Goal: Task Accomplishment & Management: Complete application form

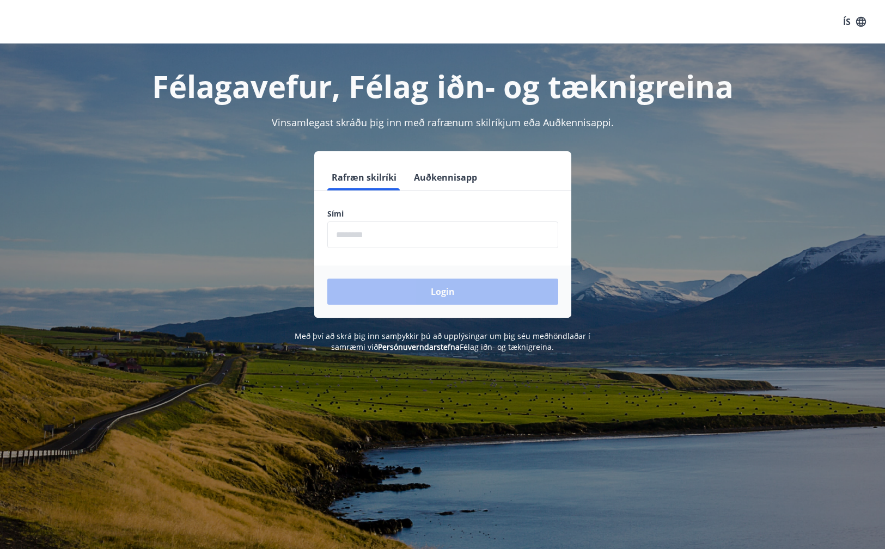
click at [367, 238] on input "phone" at bounding box center [442, 235] width 231 height 27
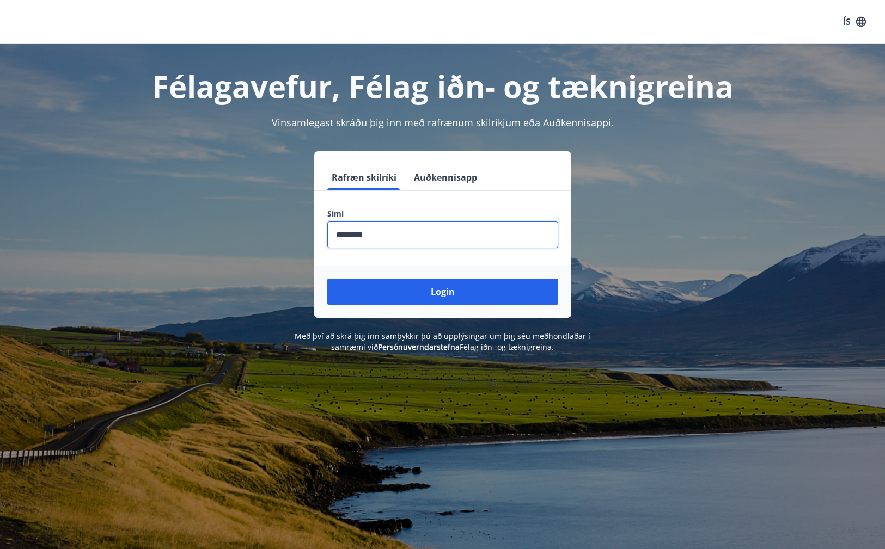
type input "********"
click at [442, 292] on button "Login" at bounding box center [442, 292] width 231 height 26
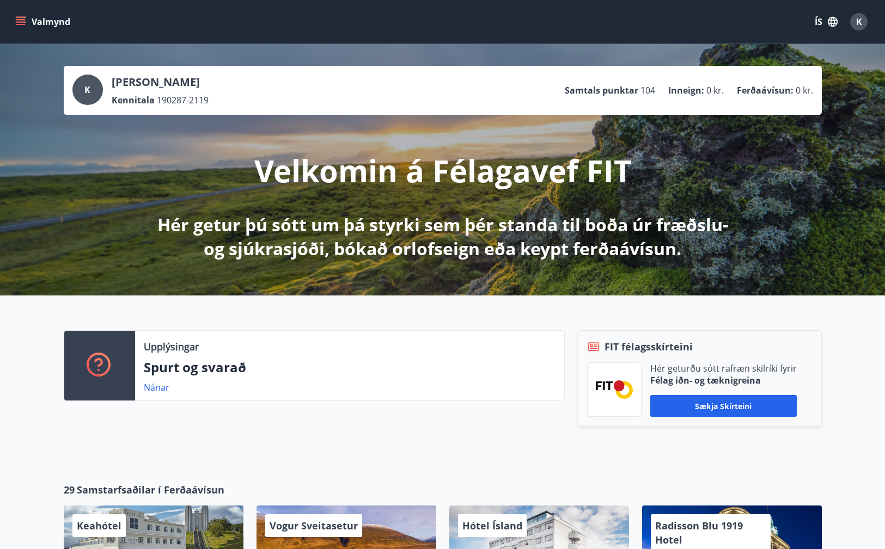
click at [28, 23] on button "Valmynd" at bounding box center [44, 22] width 62 height 20
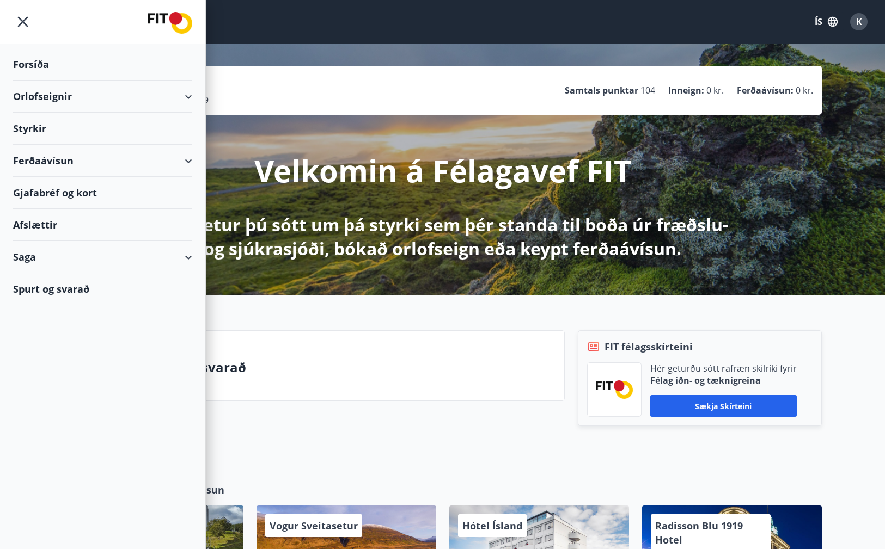
click at [58, 81] on div "Styrkir" at bounding box center [102, 64] width 179 height 32
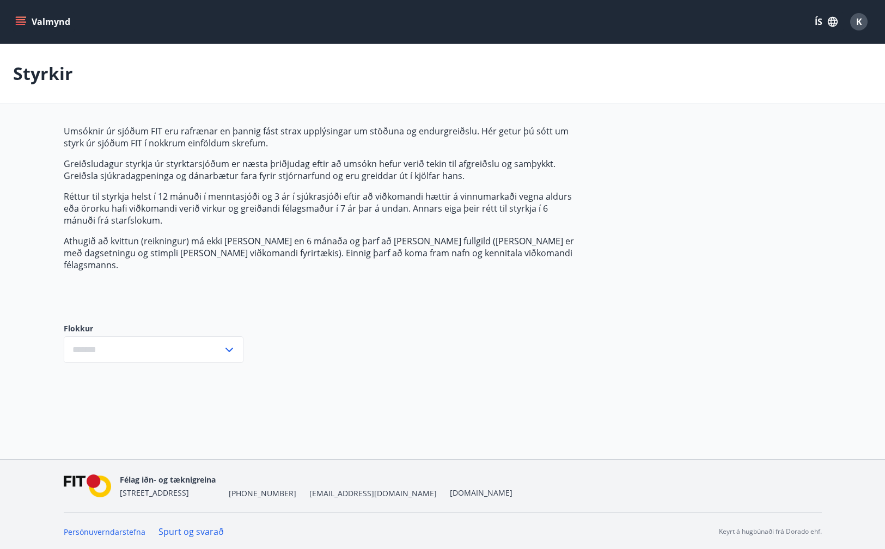
type input "***"
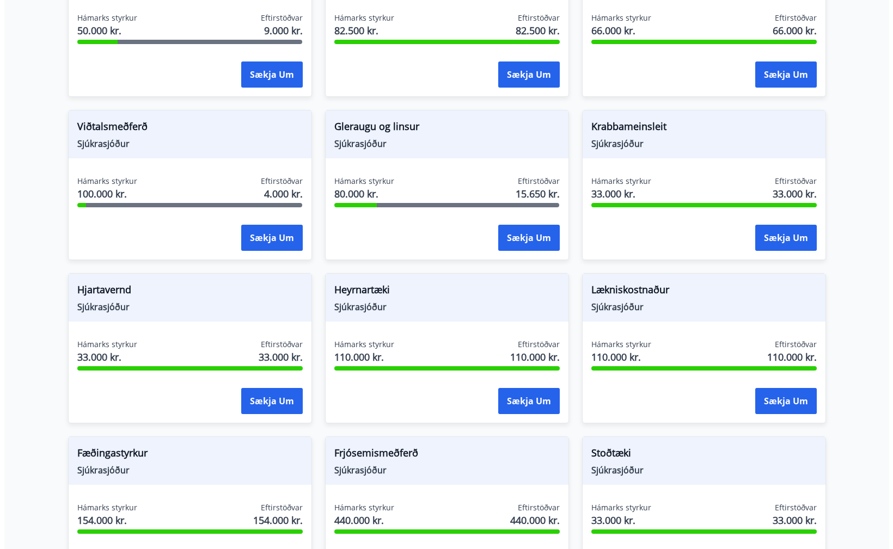
scroll to position [449, 0]
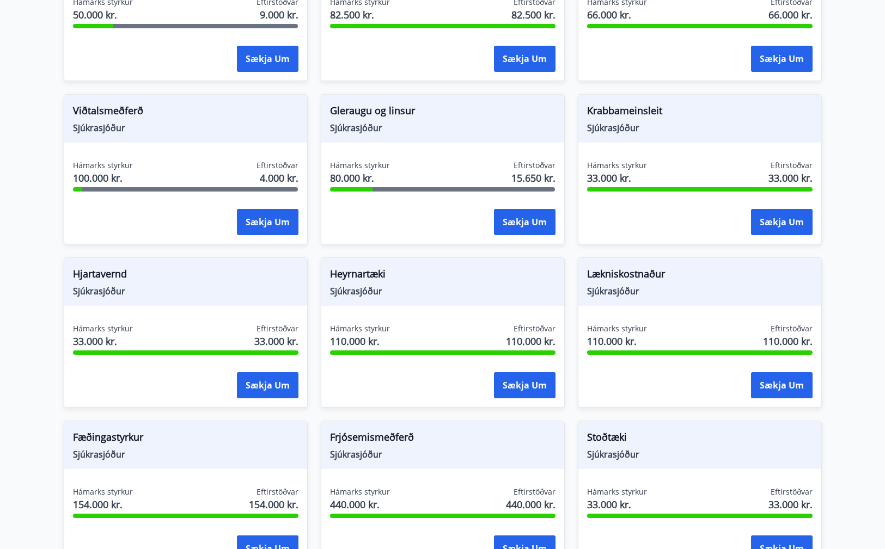
click at [641, 267] on span "Lækniskostnaður" at bounding box center [699, 276] width 225 height 19
click at [631, 307] on div "Lækniskostnaður Sjúkrasjóður Hámarks styrkur 110.000 kr. Eftirstöðvar 110.000 k…" at bounding box center [700, 332] width 244 height 150
click at [622, 337] on div "Hámarks styrkur 110.000 kr." at bounding box center [617, 336] width 60 height 27
click at [783, 372] on button "Sækja um" at bounding box center [782, 385] width 62 height 26
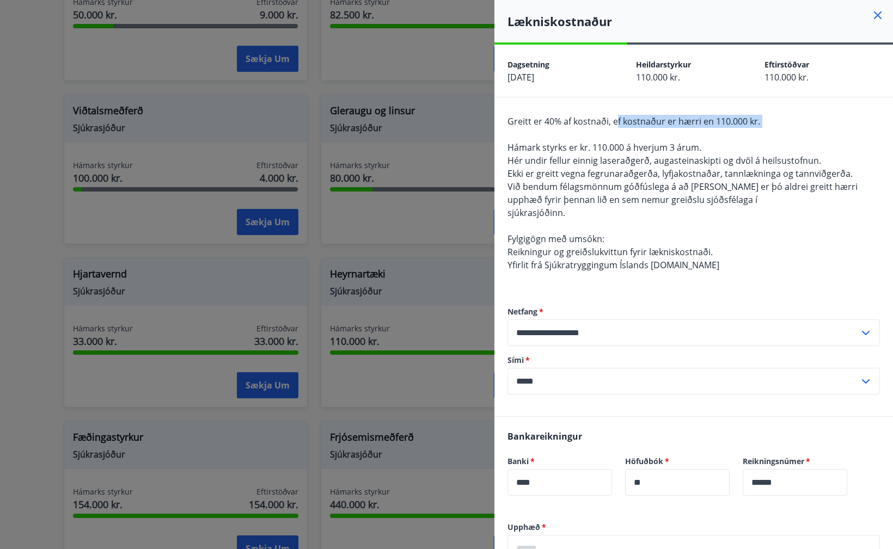
drag, startPoint x: 614, startPoint y: 125, endPoint x: 616, endPoint y: 137, distance: 11.6
click at [616, 137] on div "Greitt er 40% af kostnaði, ef kostnaður er hærri en 110.000 kr. Hámark styrks e…" at bounding box center [693, 200] width 372 height 170
drag, startPoint x: 606, startPoint y: 125, endPoint x: 613, endPoint y: 138, distance: 14.4
click at [613, 138] on div "Greitt er 40% af kostnaði, ef kostnaður er hærri en 110.000 kr. Hámark styrks e…" at bounding box center [693, 200] width 372 height 170
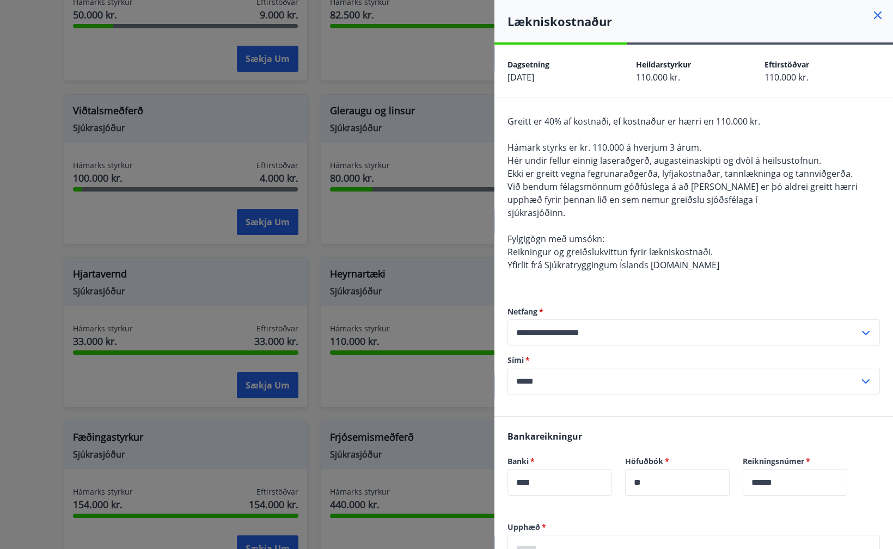
click at [613, 138] on div "Greitt er 40% af kostnaði, ef kostnaður er hærri en 110.000 kr. Hámark styrks e…" at bounding box center [693, 200] width 372 height 170
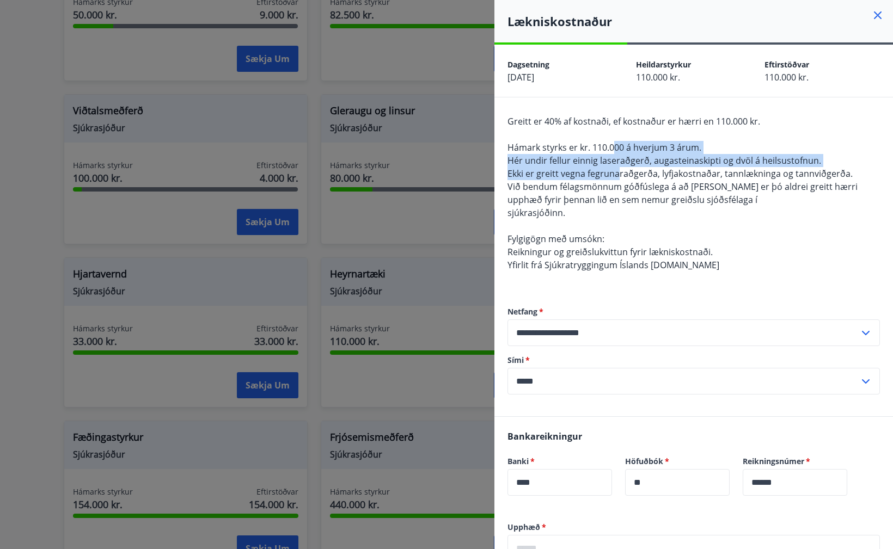
drag, startPoint x: 615, startPoint y: 153, endPoint x: 617, endPoint y: 168, distance: 14.9
click at [617, 168] on span "Greitt er 40% af kostnaði, ef kostnaður er hærri en 110.000 kr. Hámark styrks e…" at bounding box center [682, 193] width 350 height 156
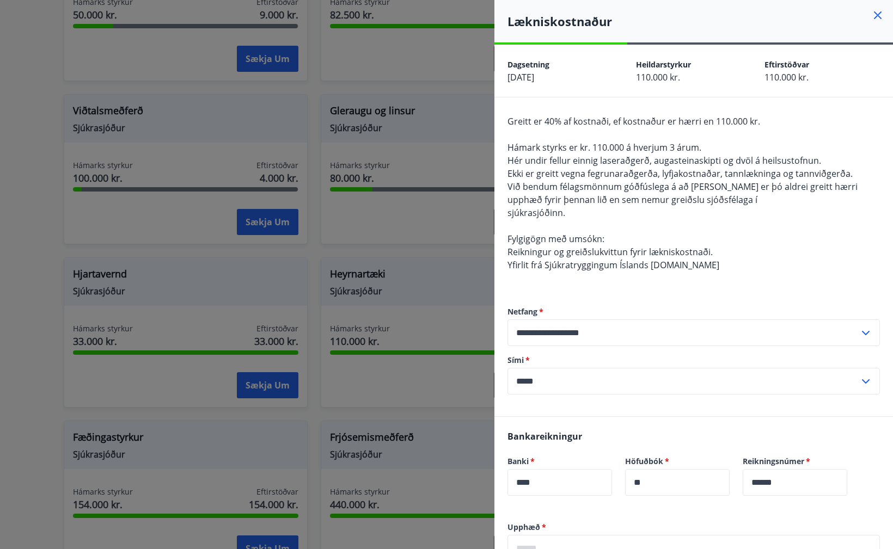
click at [617, 169] on span "Ekki er greitt vegna fegrunaraðgerða, lyfjakostnaðar, tannlækninga og tannviðge…" at bounding box center [679, 174] width 345 height 12
drag, startPoint x: 621, startPoint y: 181, endPoint x: 635, endPoint y: 159, distance: 25.5
click at [635, 159] on span "Greitt er 40% af kostnaði, ef kostnaður er hærri en 110.000 kr. Hámark styrks e…" at bounding box center [682, 193] width 350 height 156
click at [635, 159] on span "Hér undir fellur einnig laseraðgerð, augasteinaskipti og dvöl á heilsustofnun." at bounding box center [664, 161] width 314 height 12
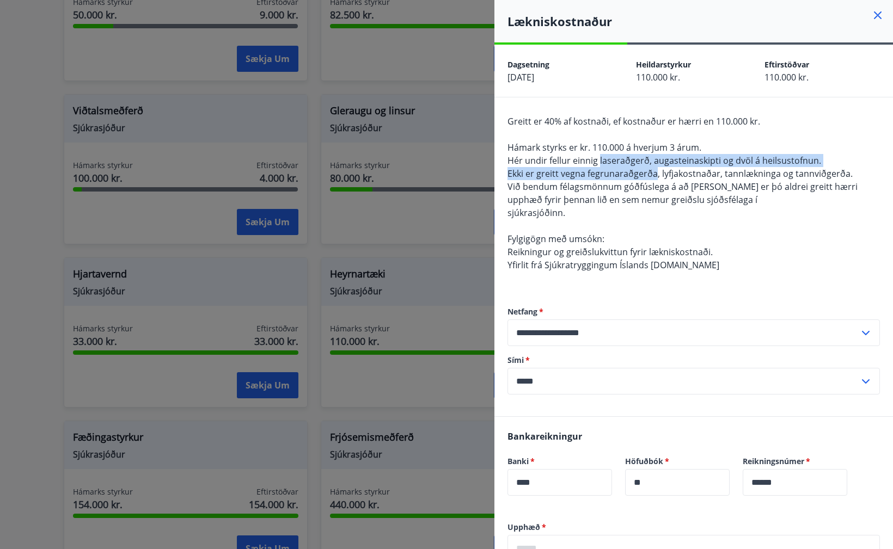
drag, startPoint x: 635, startPoint y: 159, endPoint x: 632, endPoint y: 175, distance: 15.9
click at [632, 175] on span "Greitt er 40% af kostnaði, ef kostnaður er hærri en 110.000 kr. Hámark styrks e…" at bounding box center [682, 193] width 350 height 156
click at [632, 175] on span "Ekki er greitt vegna fegrunaraðgerða, lyfjakostnaðar, tannlækninga og tannviðge…" at bounding box center [679, 174] width 345 height 12
drag, startPoint x: 632, startPoint y: 175, endPoint x: 661, endPoint y: 162, distance: 31.7
click at [661, 162] on span "Greitt er 40% af kostnaði, ef kostnaður er hærri en 110.000 kr. Hámark styrks e…" at bounding box center [682, 193] width 350 height 156
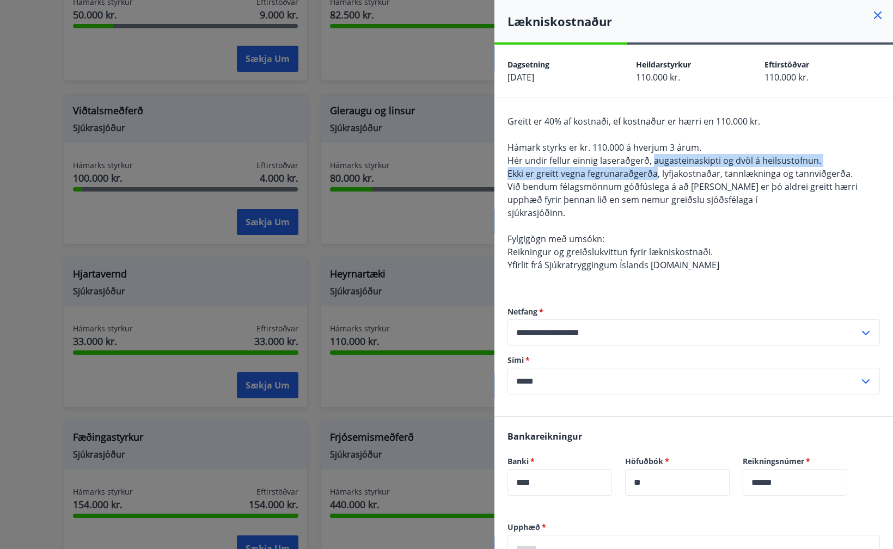
click at [661, 162] on span "Hér undir fellur einnig laseraðgerð, augasteinaskipti og dvöl á heilsustofnun." at bounding box center [664, 161] width 314 height 12
drag, startPoint x: 661, startPoint y: 162, endPoint x: 655, endPoint y: 175, distance: 14.4
click at [655, 175] on span "Greitt er 40% af kostnaði, ef kostnaður er hærri en 110.000 kr. Hámark styrks e…" at bounding box center [682, 193] width 350 height 156
click at [655, 175] on span "Ekki er greitt vegna fegrunaraðgerða, lyfjakostnaðar, tannlækninga og tannviðge…" at bounding box center [679, 174] width 345 height 12
drag, startPoint x: 655, startPoint y: 175, endPoint x: 665, endPoint y: 163, distance: 15.6
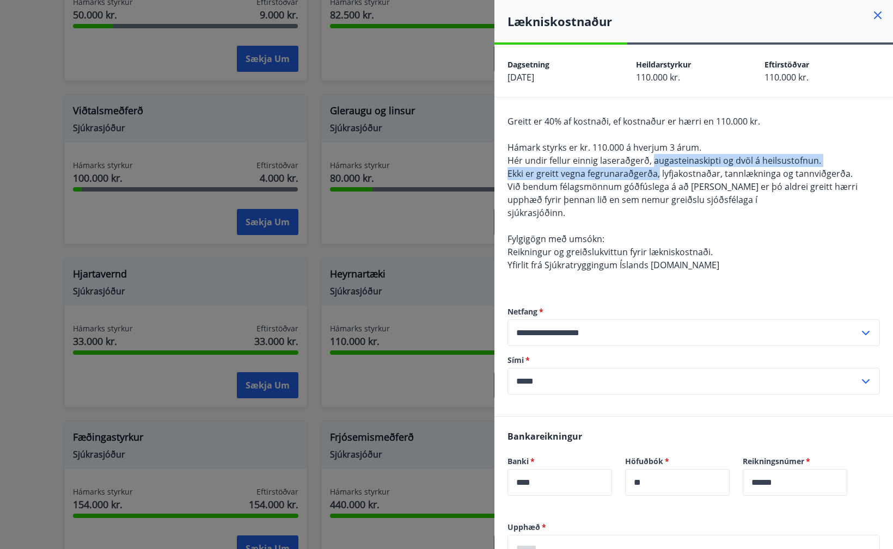
click at [665, 163] on span "Greitt er 40% af kostnaði, ef kostnaður er hærri en 110.000 kr. Hámark styrks e…" at bounding box center [682, 193] width 350 height 156
click at [665, 163] on span "Hér undir fellur einnig laseraðgerð, augasteinaskipti og dvöl á heilsustofnun." at bounding box center [664, 161] width 314 height 12
drag, startPoint x: 665, startPoint y: 163, endPoint x: 653, endPoint y: 175, distance: 16.6
click at [653, 175] on span "Greitt er 40% af kostnaði, ef kostnaður er hærri en 110.000 kr. Hámark styrks e…" at bounding box center [682, 193] width 350 height 156
click at [653, 175] on span "Ekki er greitt vegna fegrunaraðgerða, lyfjakostnaðar, tannlækninga og tannviðge…" at bounding box center [679, 174] width 345 height 12
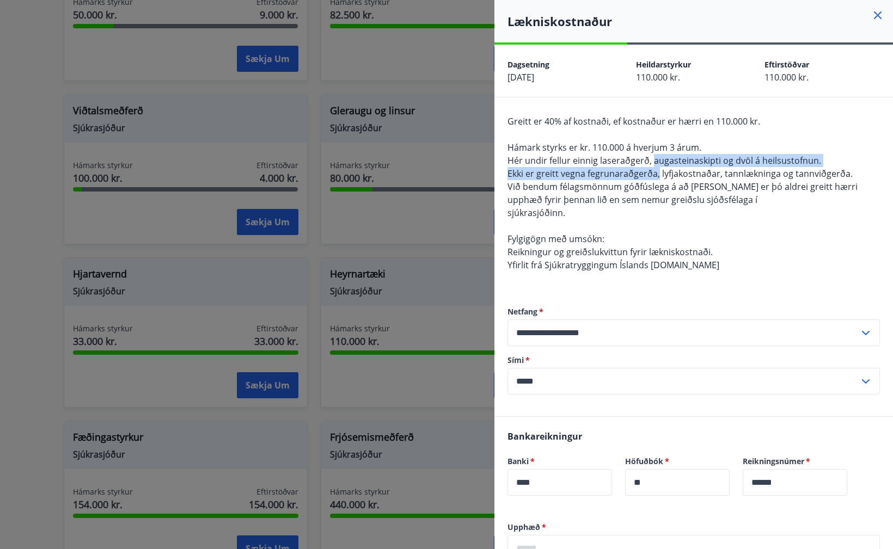
drag, startPoint x: 653, startPoint y: 175, endPoint x: 667, endPoint y: 161, distance: 20.0
click at [667, 161] on span "Greitt er 40% af kostnaði, ef kostnaður er hærri en 110.000 kr. Hámark styrks e…" at bounding box center [682, 193] width 350 height 156
click at [667, 161] on span "Hér undir fellur einnig laseraðgerð, augasteinaskipti og dvöl á heilsustofnun." at bounding box center [664, 161] width 314 height 12
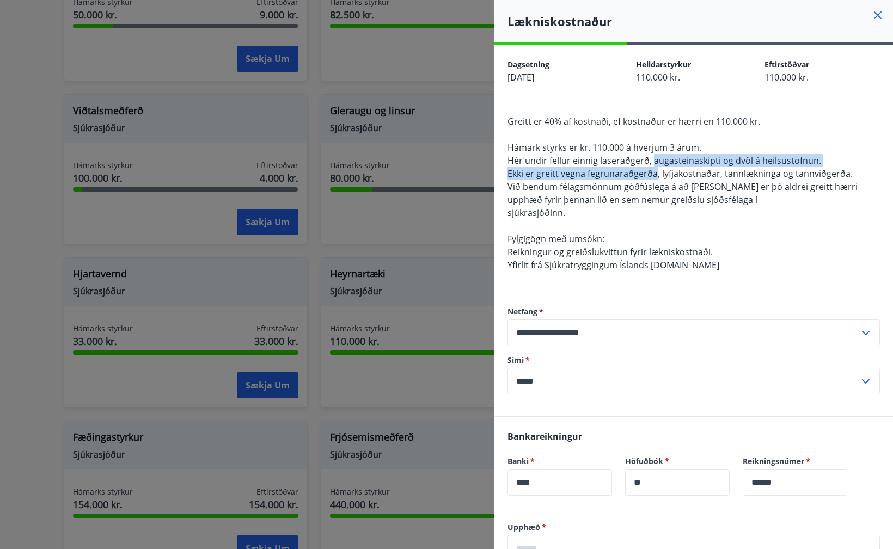
drag, startPoint x: 667, startPoint y: 161, endPoint x: 652, endPoint y: 174, distance: 20.8
click at [652, 174] on span "Greitt er 40% af kostnaði, ef kostnaður er hærri en 110.000 kr. Hámark styrks e…" at bounding box center [682, 193] width 350 height 156
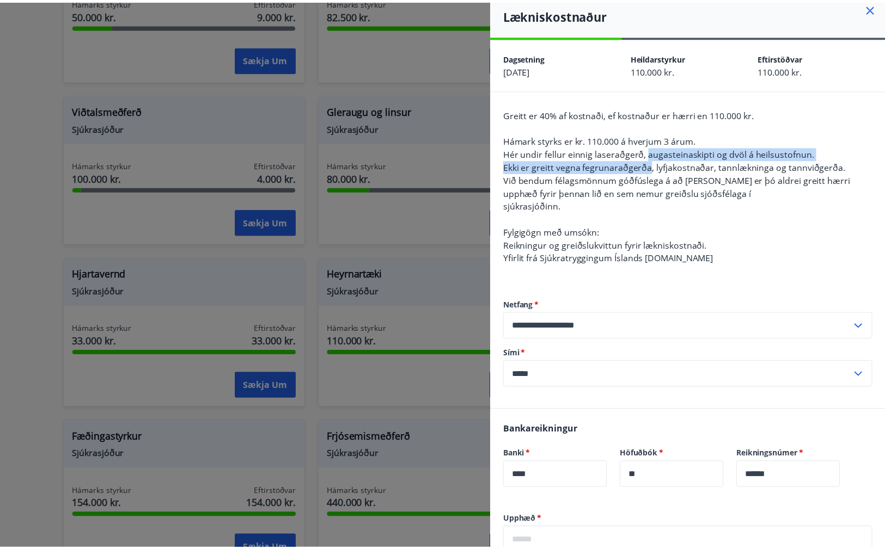
scroll to position [9, 0]
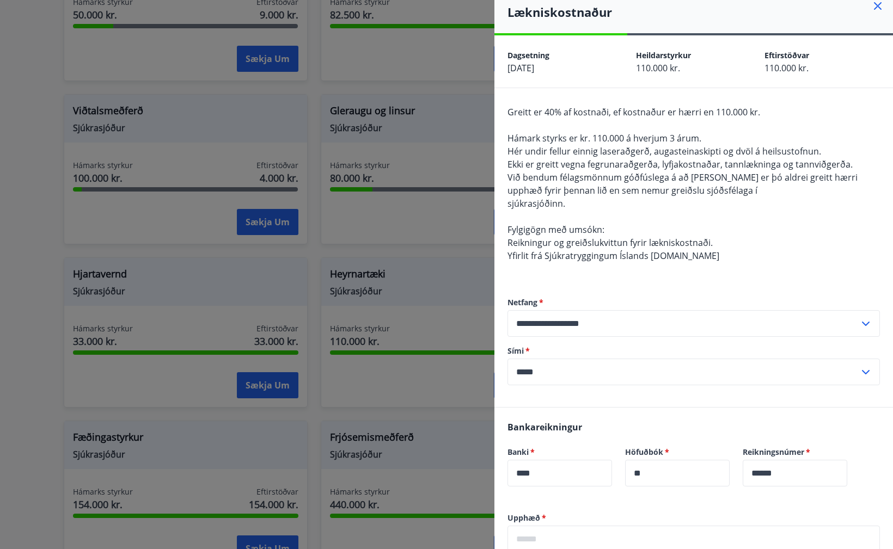
click at [462, 235] on div at bounding box center [446, 274] width 893 height 549
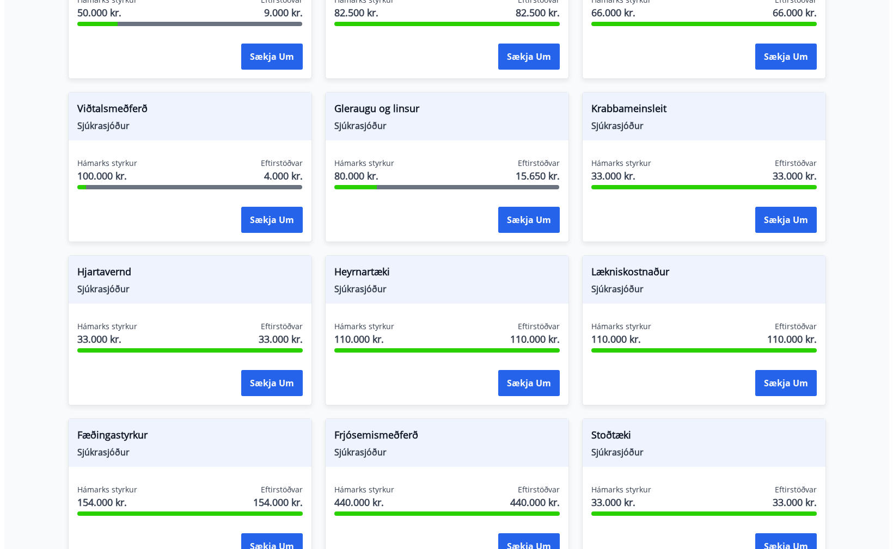
scroll to position [453, 0]
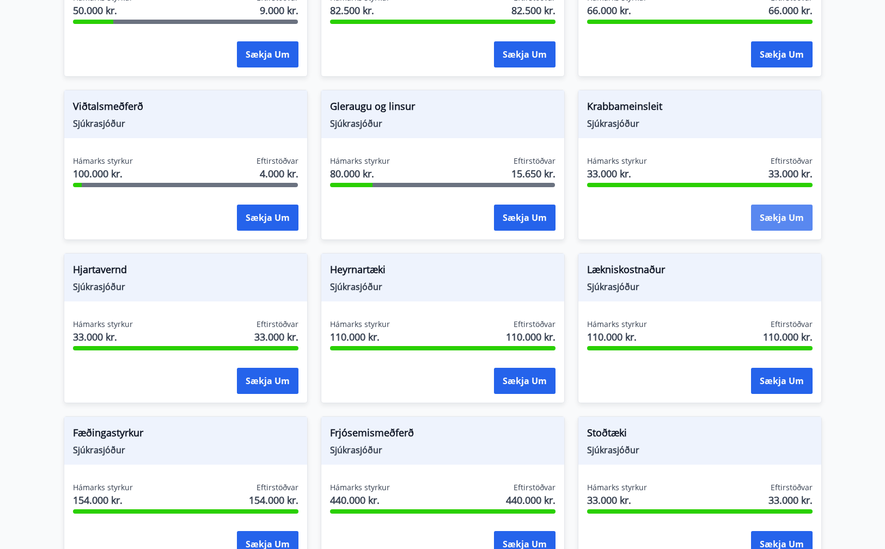
click at [762, 208] on button "Sækja um" at bounding box center [782, 218] width 62 height 26
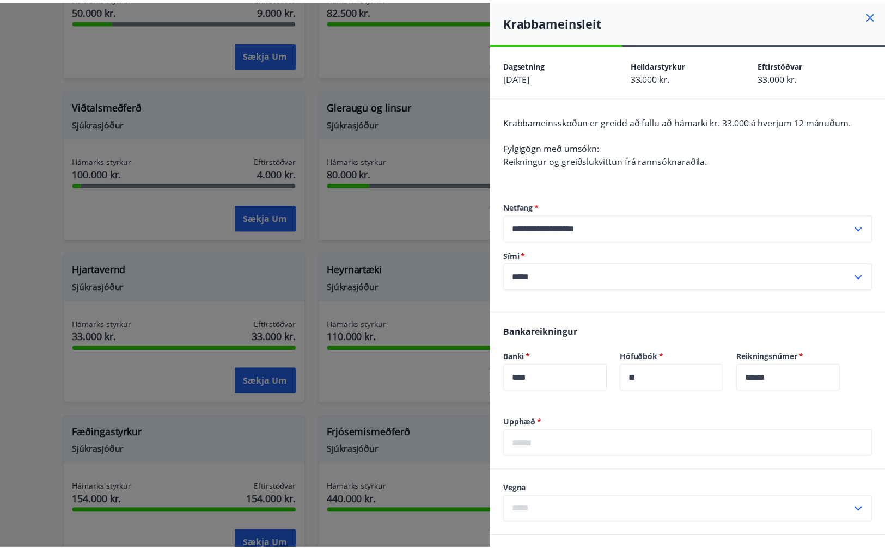
scroll to position [19, 0]
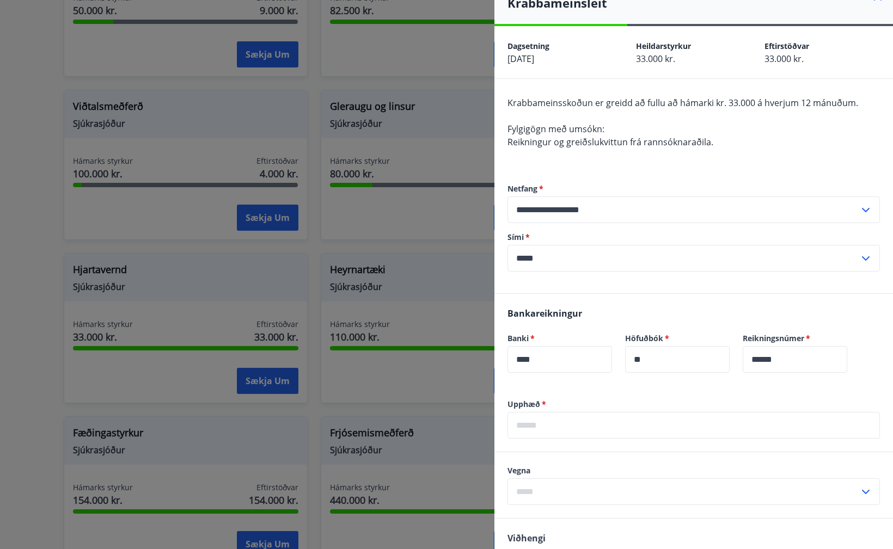
click at [626, 165] on div "**********" at bounding box center [693, 228] width 372 height 132
click at [465, 139] on div at bounding box center [446, 274] width 893 height 549
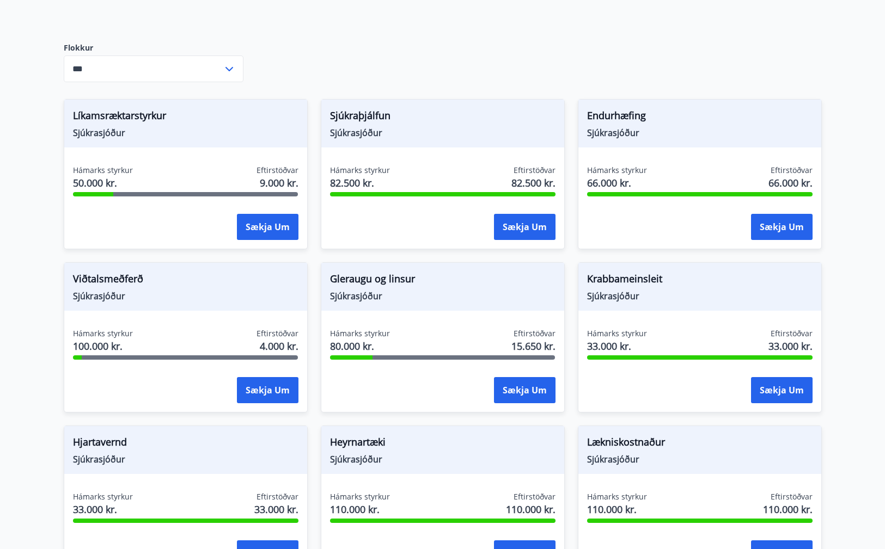
scroll to position [297, 0]
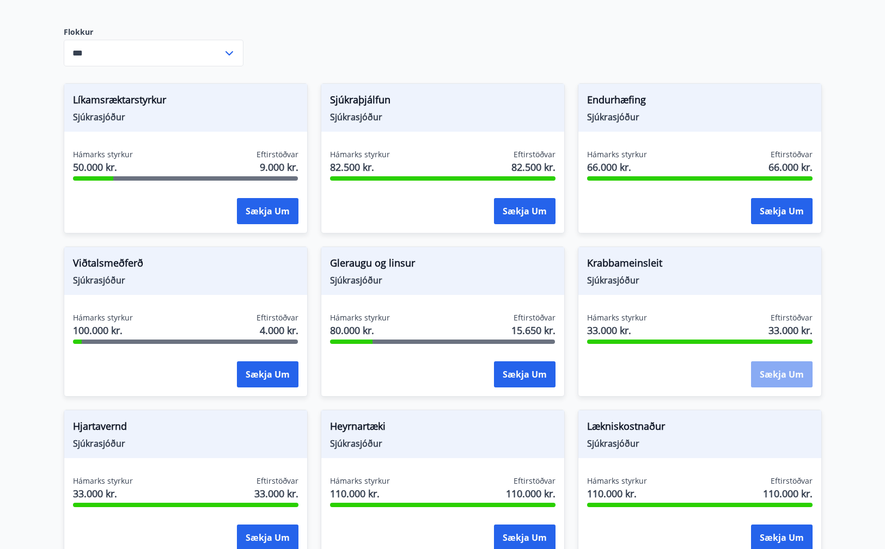
click at [764, 367] on button "Sækja um" at bounding box center [782, 374] width 62 height 26
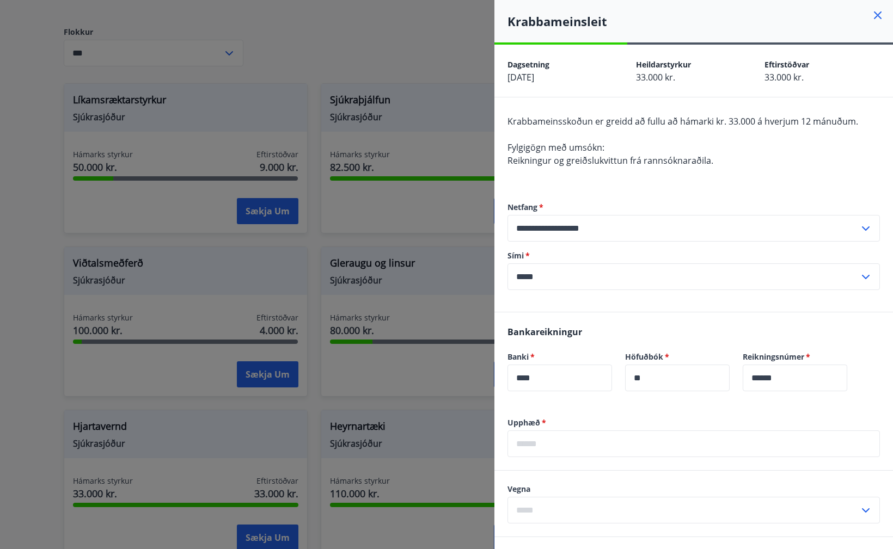
click at [405, 213] on div at bounding box center [446, 274] width 893 height 549
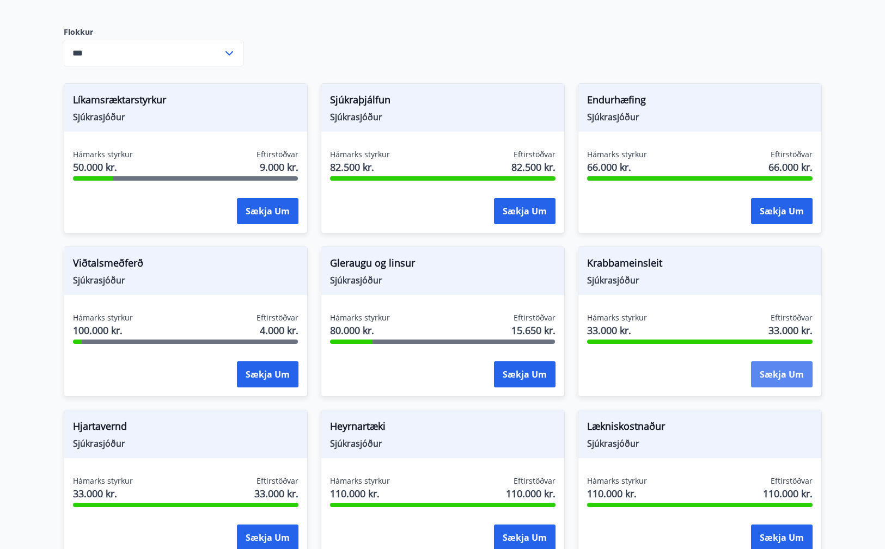
click at [799, 361] on button "Sækja um" at bounding box center [782, 374] width 62 height 26
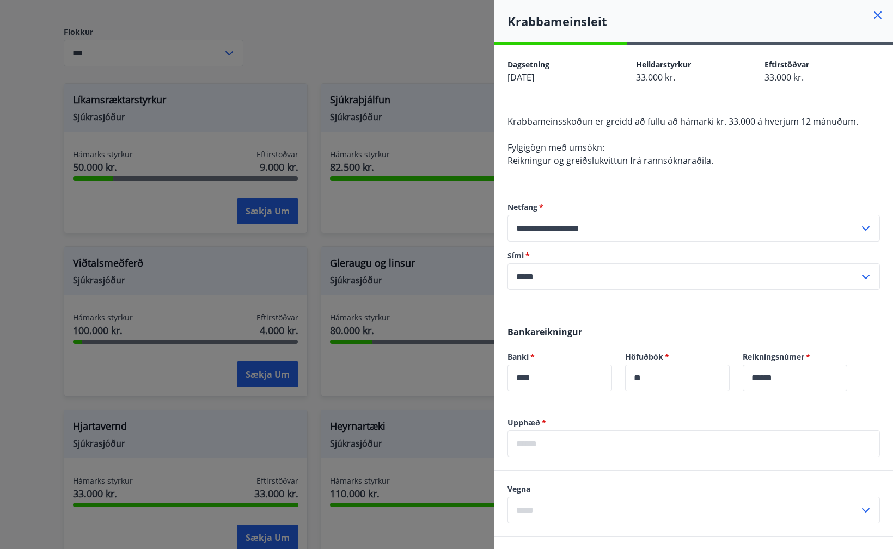
click at [366, 246] on div at bounding box center [446, 274] width 893 height 549
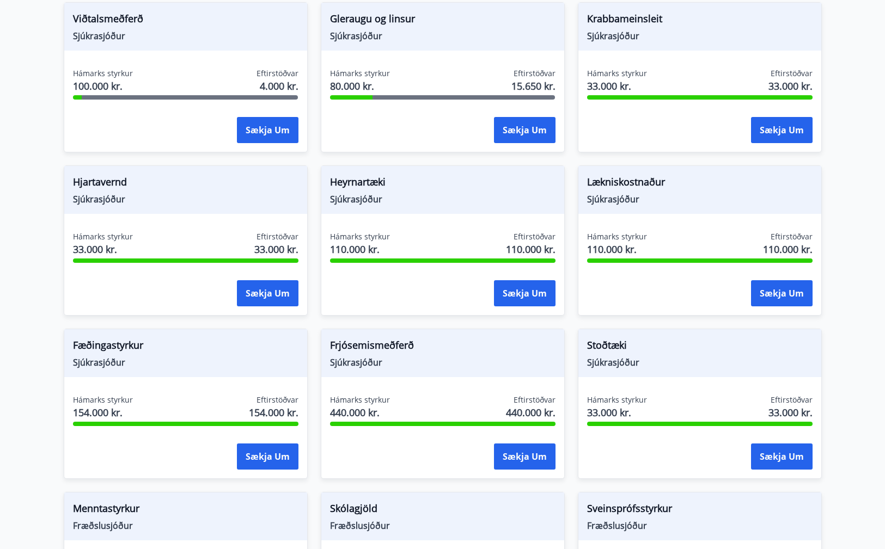
scroll to position [560, 0]
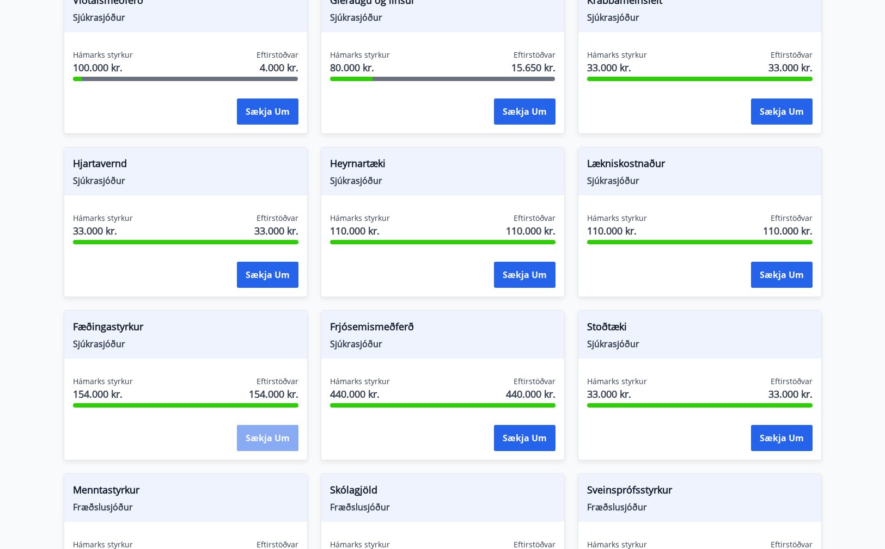
click at [248, 425] on button "Sækja um" at bounding box center [268, 438] width 62 height 26
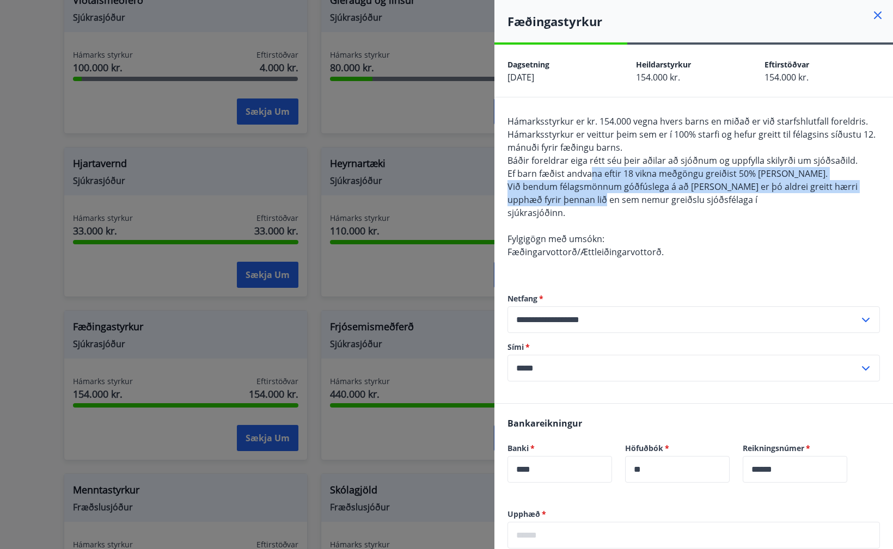
drag, startPoint x: 594, startPoint y: 183, endPoint x: 595, endPoint y: 195, distance: 11.4
click at [595, 195] on span "Hámarksstyrkur er kr. 154.000 vegna hvers barns en miðað er við starfshlutfall …" at bounding box center [691, 186] width 368 height 143
click at [595, 197] on span "Við bendum félagsmönnum góðfúslega á að [PERSON_NAME] er þó aldrei greitt hærri…" at bounding box center [682, 193] width 350 height 25
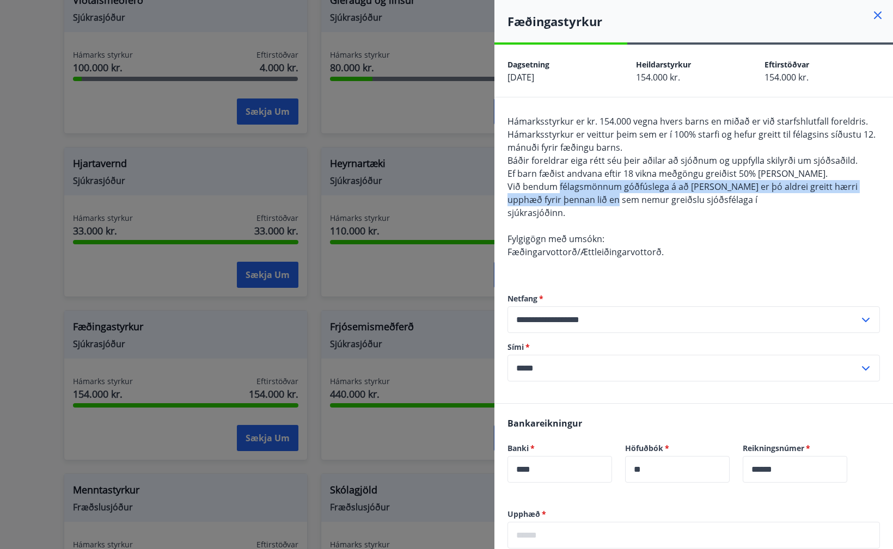
drag, startPoint x: 595, startPoint y: 197, endPoint x: 603, endPoint y: 187, distance: 12.4
click at [603, 187] on span "Við bendum félagsmönnum góðfúslega á að [PERSON_NAME] er þó aldrei greitt hærri…" at bounding box center [682, 193] width 350 height 25
drag, startPoint x: 603, startPoint y: 187, endPoint x: 603, endPoint y: 200, distance: 12.5
click at [603, 200] on span "Við bendum félagsmönnum góðfúslega á að [PERSON_NAME] er þó aldrei greitt hærri…" at bounding box center [682, 193] width 350 height 25
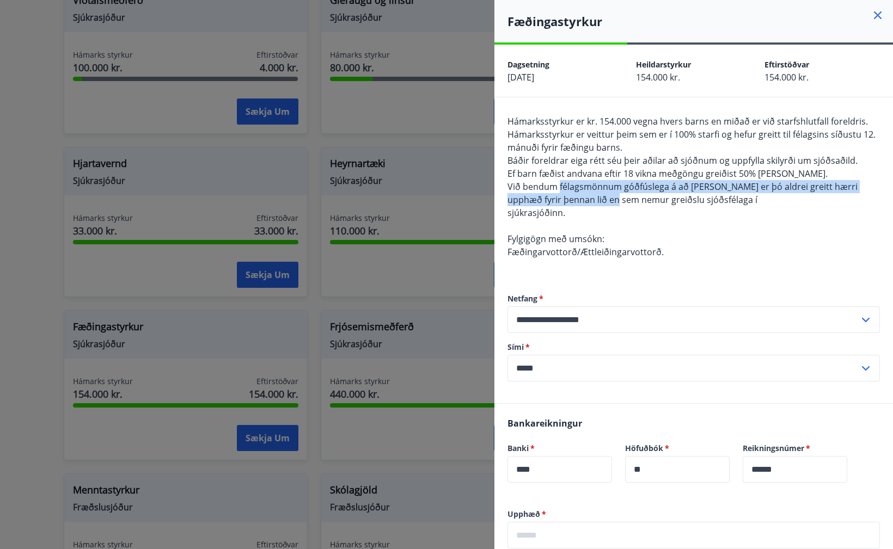
click at [603, 199] on span "Við bendum félagsmönnum góðfúslega á að [PERSON_NAME] er þó aldrei greitt hærri…" at bounding box center [682, 193] width 350 height 25
click at [600, 183] on span "Við bendum félagsmönnum góðfúslega á að [PERSON_NAME] er þó aldrei greitt hærri…" at bounding box center [682, 193] width 350 height 25
drag, startPoint x: 622, startPoint y: 189, endPoint x: 617, endPoint y: 204, distance: 15.5
click at [617, 203] on span "Við bendum félagsmönnum góðfúslega á að [PERSON_NAME] er þó aldrei greitt hærri…" at bounding box center [682, 193] width 350 height 25
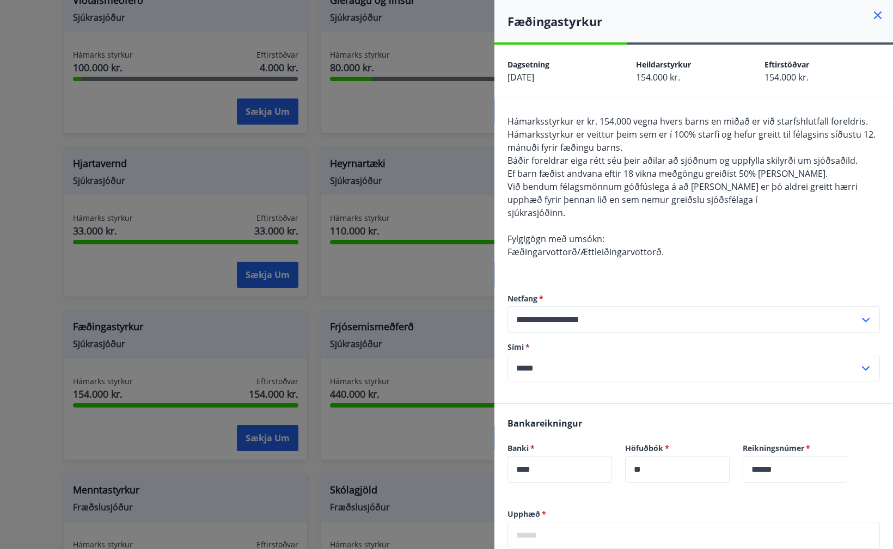
click at [452, 287] on div at bounding box center [446, 274] width 893 height 549
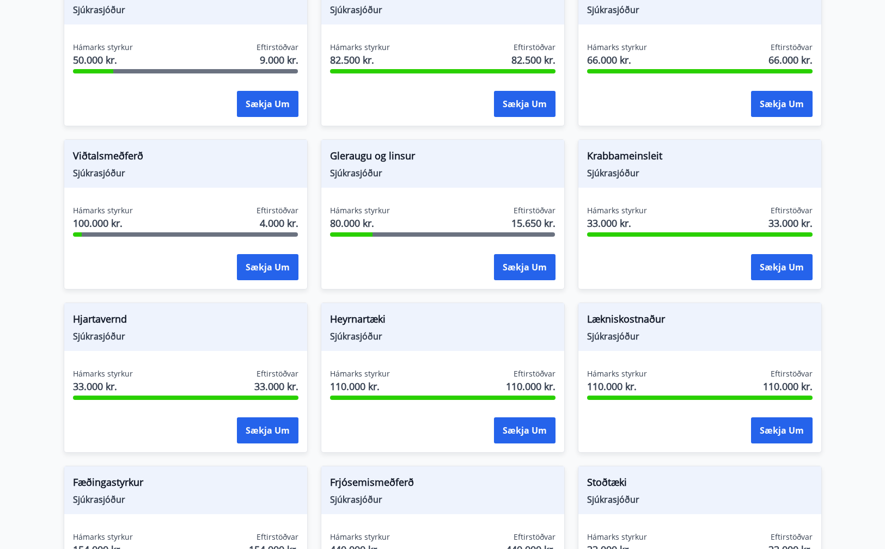
scroll to position [382, 0]
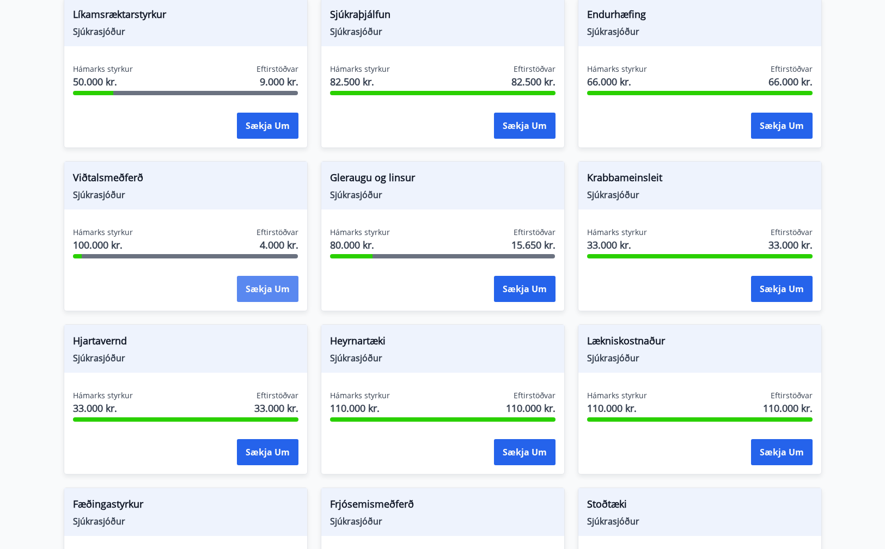
click at [282, 279] on button "Sækja um" at bounding box center [268, 289] width 62 height 26
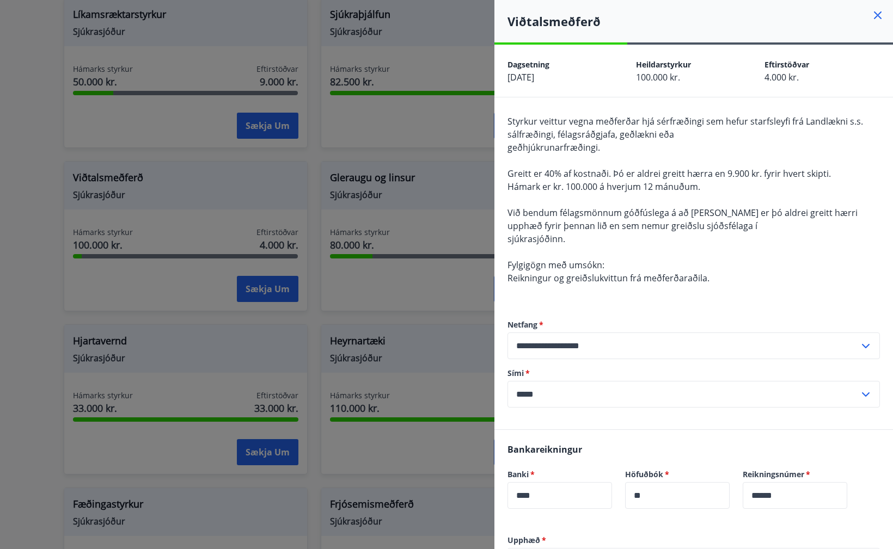
click at [317, 268] on div at bounding box center [446, 274] width 893 height 549
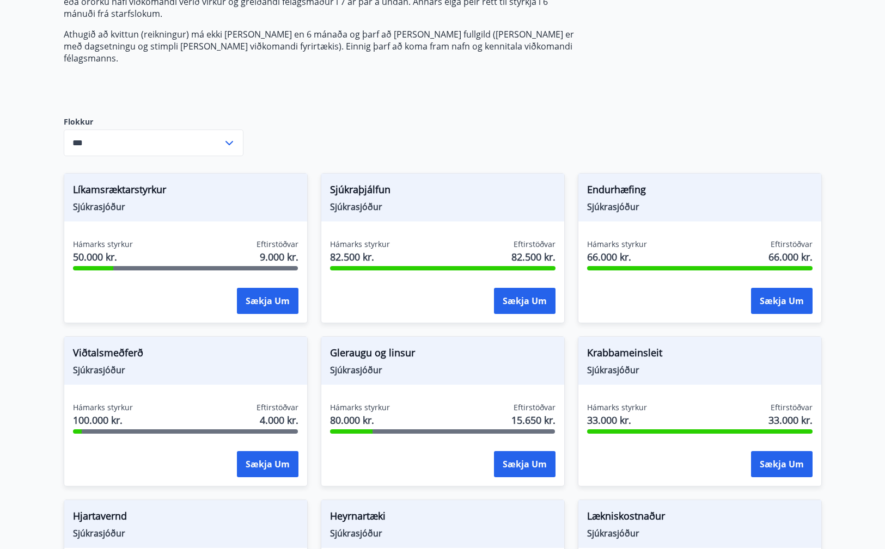
scroll to position [0, 0]
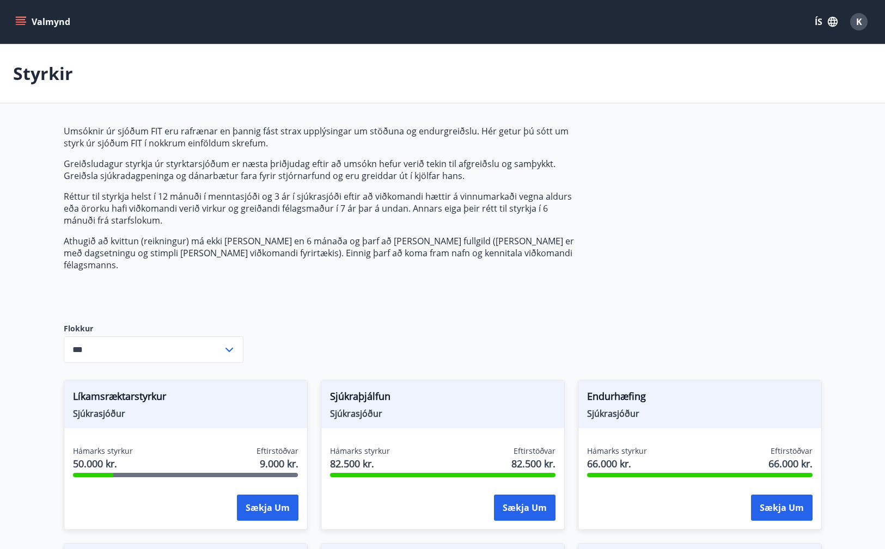
click at [53, 17] on button "Valmynd" at bounding box center [44, 22] width 62 height 20
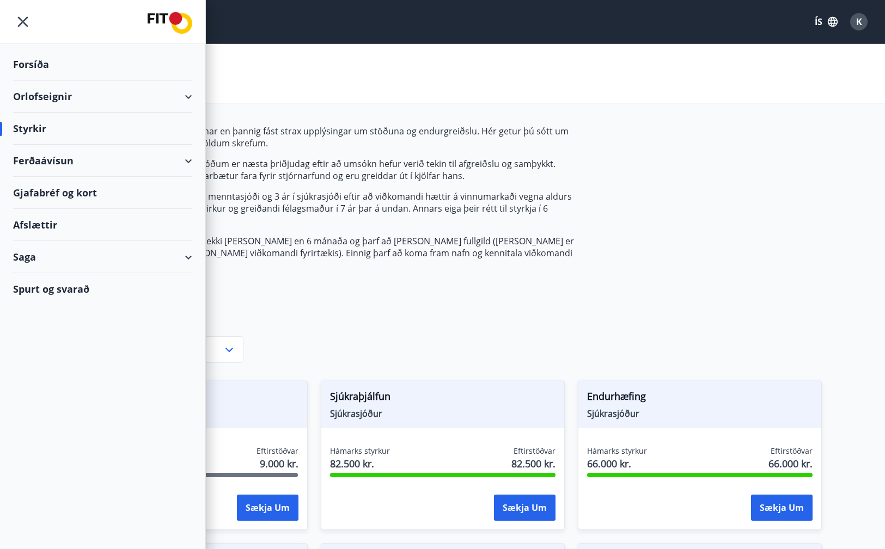
click at [93, 259] on div "Saga" at bounding box center [102, 257] width 179 height 32
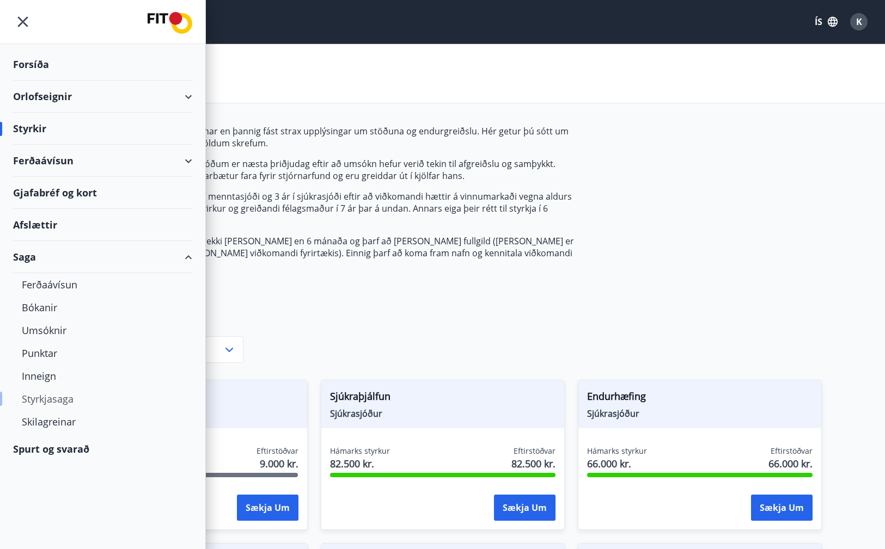
click at [54, 398] on div "Styrkjasaga" at bounding box center [103, 399] width 162 height 23
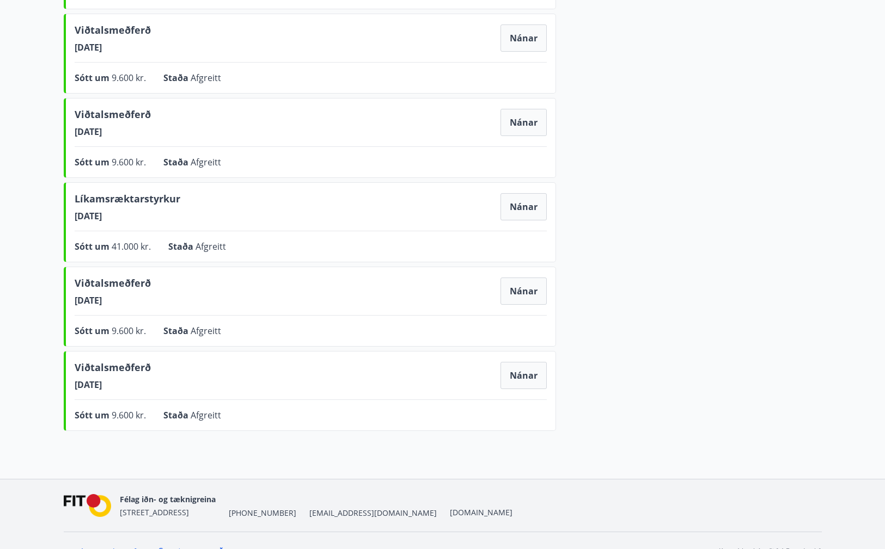
scroll to position [495, 0]
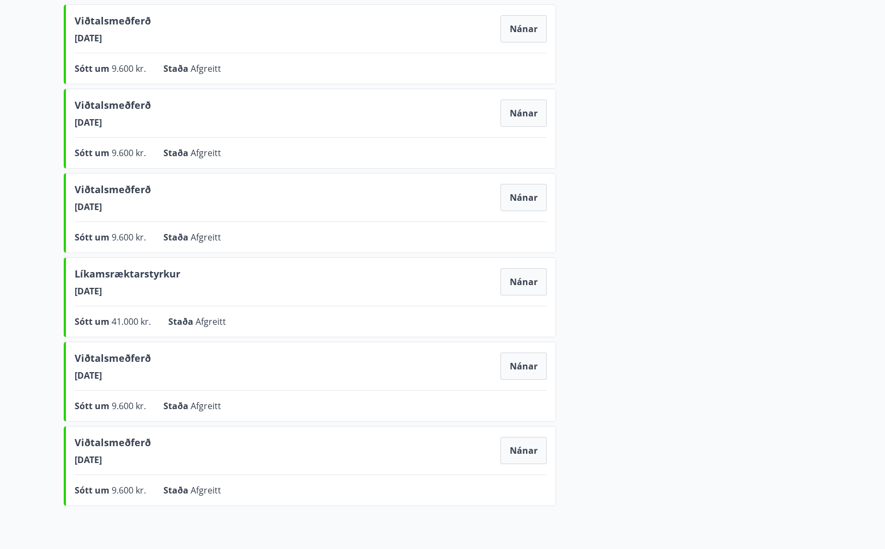
drag, startPoint x: 211, startPoint y: 109, endPoint x: 212, endPoint y: 103, distance: 6.6
click at [211, 108] on div "Viðtalsmeðferð [DATE] Nánar" at bounding box center [311, 113] width 472 height 30
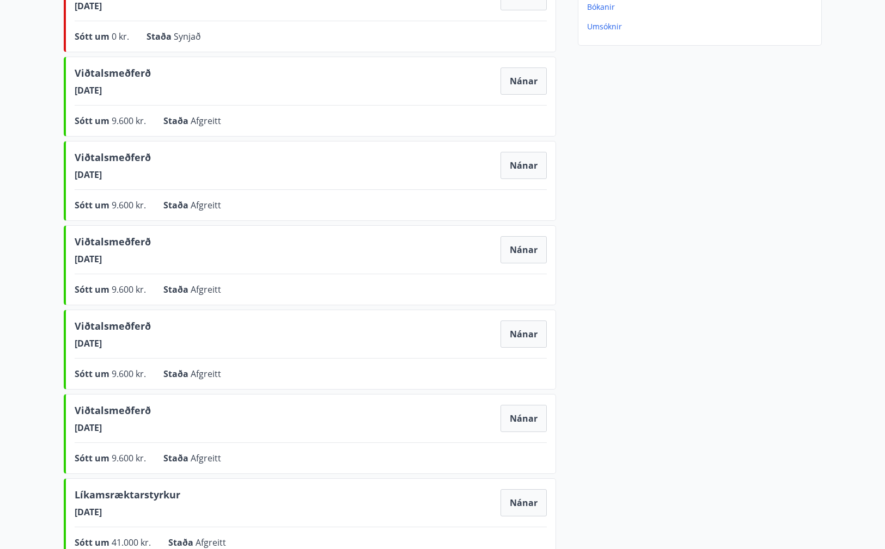
scroll to position [0, 0]
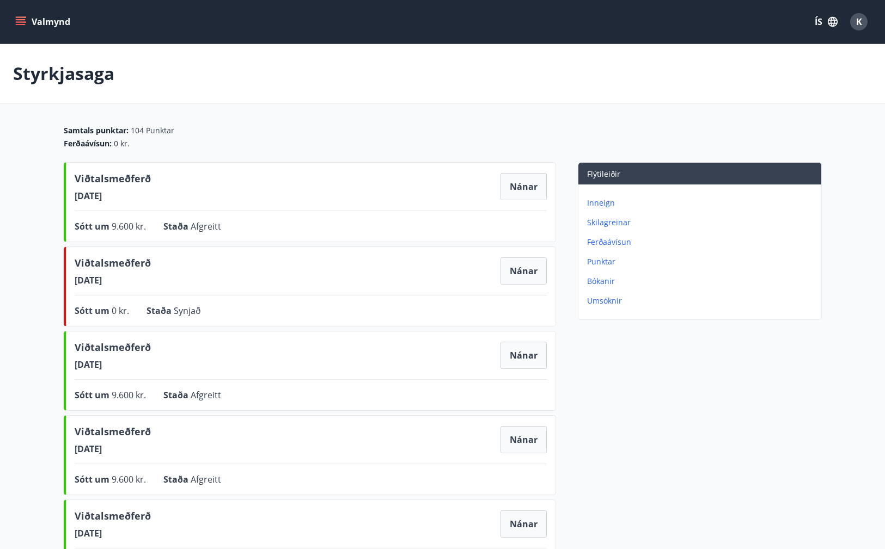
click at [49, 22] on button "Valmynd" at bounding box center [44, 22] width 62 height 20
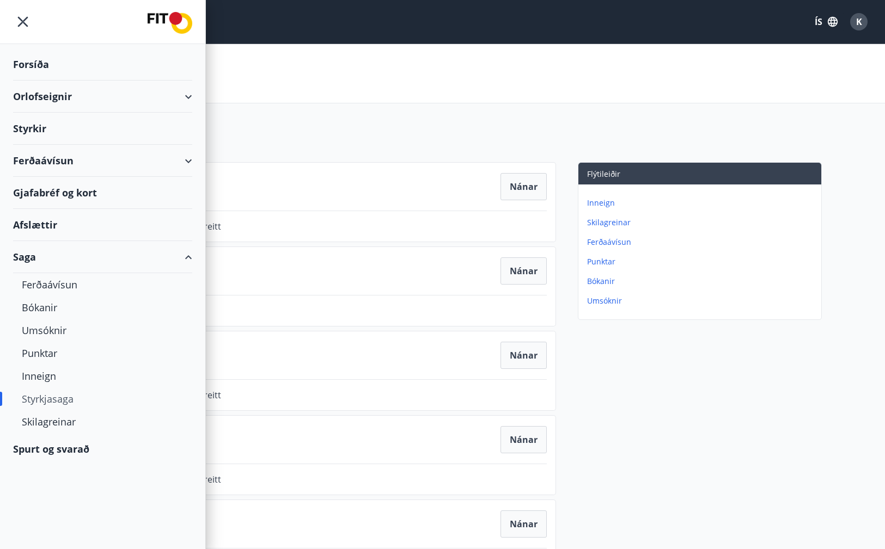
click at [54, 81] on div "Styrkir" at bounding box center [102, 64] width 179 height 32
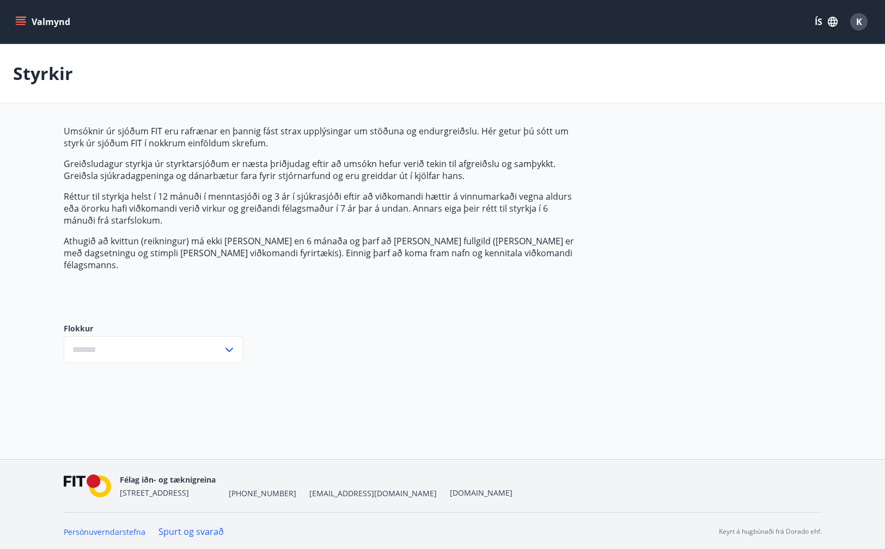
type input "***"
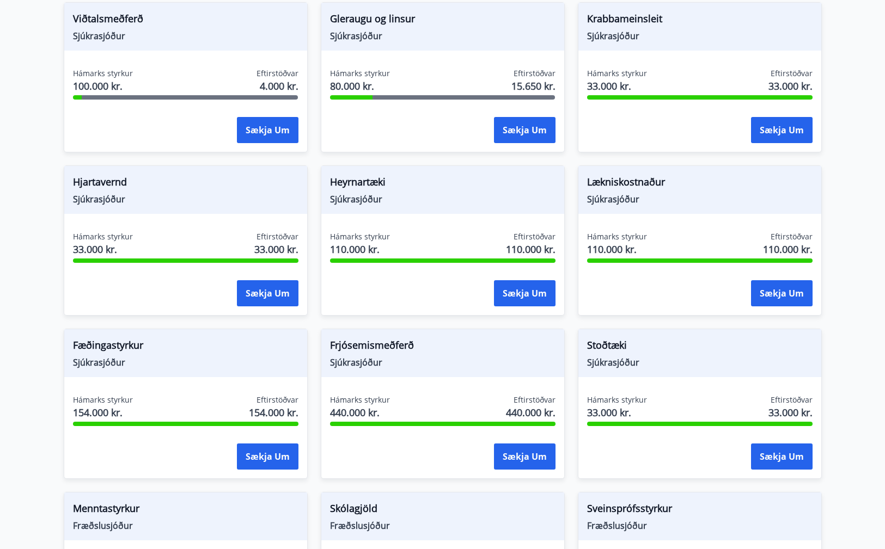
scroll to position [630, 0]
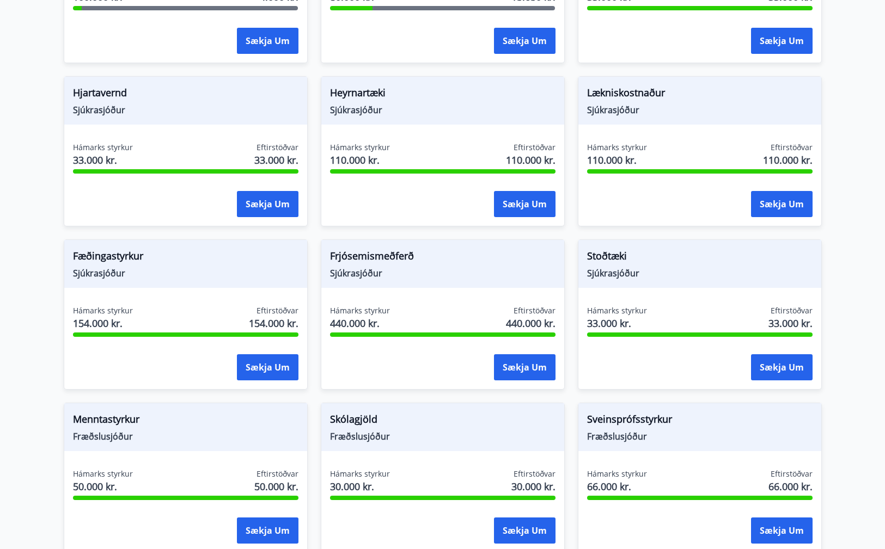
click at [329, 243] on div "Frjósemismeðferð Sjúkrasjóður" at bounding box center [442, 264] width 243 height 48
click at [336, 249] on span "Frjósemismeðferð" at bounding box center [442, 258] width 225 height 19
click at [337, 267] on span "Sjúkrasjóður" at bounding box center [442, 273] width 225 height 12
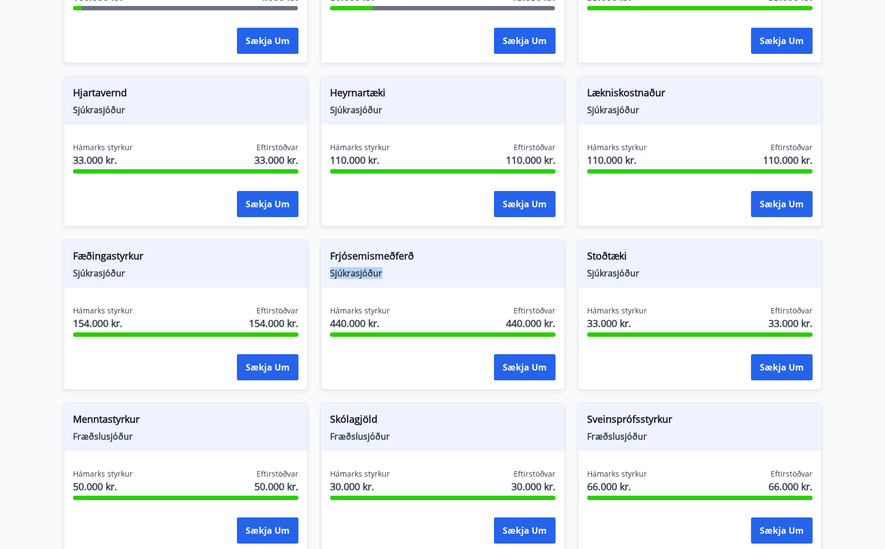
click at [337, 267] on span "Sjúkrasjóður" at bounding box center [442, 273] width 225 height 12
click at [339, 249] on span "Frjósemismeðferð" at bounding box center [442, 258] width 225 height 19
click at [340, 267] on span "Sjúkrasjóður" at bounding box center [442, 273] width 225 height 12
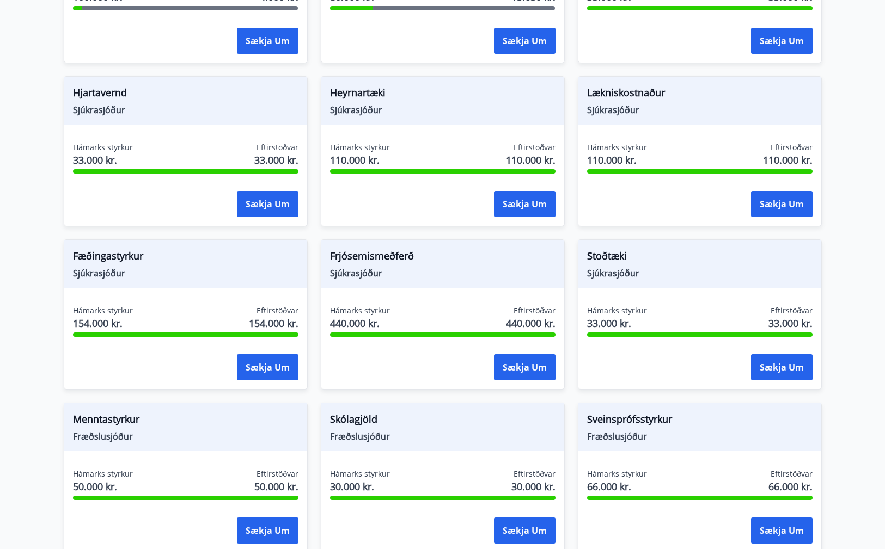
click at [342, 249] on span "Frjósemismeðferð" at bounding box center [442, 258] width 225 height 19
click at [344, 267] on span "Sjúkrasjóður" at bounding box center [442, 273] width 225 height 12
click at [343, 267] on span "Sjúkrasjóður" at bounding box center [442, 273] width 225 height 12
click at [346, 249] on span "Frjósemismeðferð" at bounding box center [442, 258] width 225 height 19
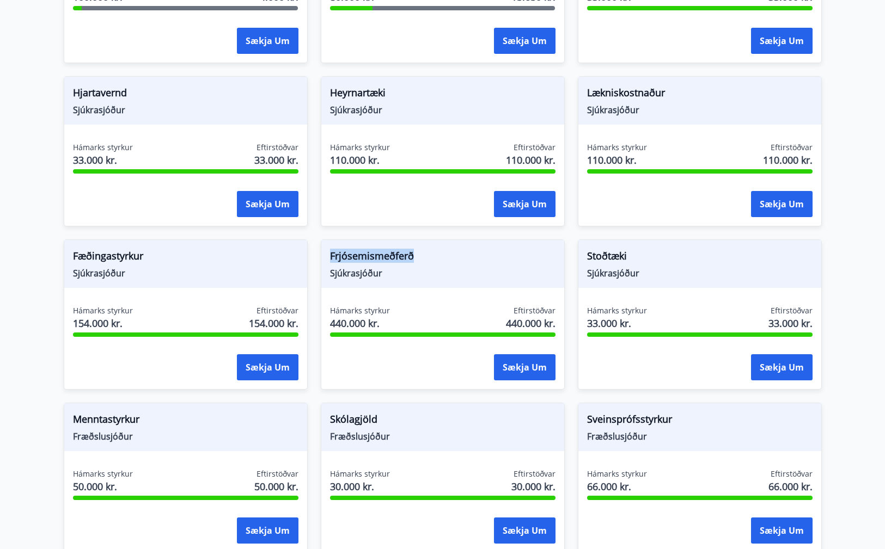
click at [346, 249] on span "Frjósemismeðferð" at bounding box center [442, 258] width 225 height 19
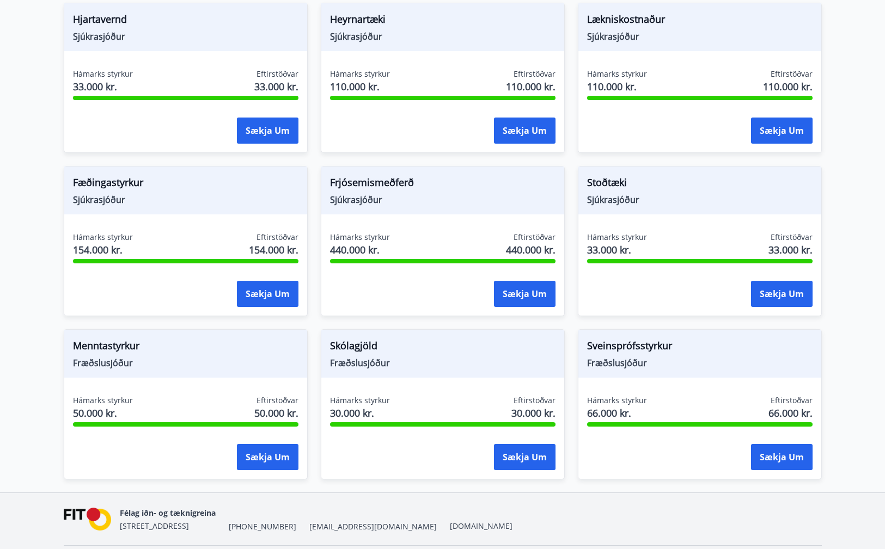
click at [346, 260] on div "Hámarks styrkur 440.000 kr. Eftirstöðvar 440.000 kr. Sækja um" at bounding box center [442, 271] width 243 height 79
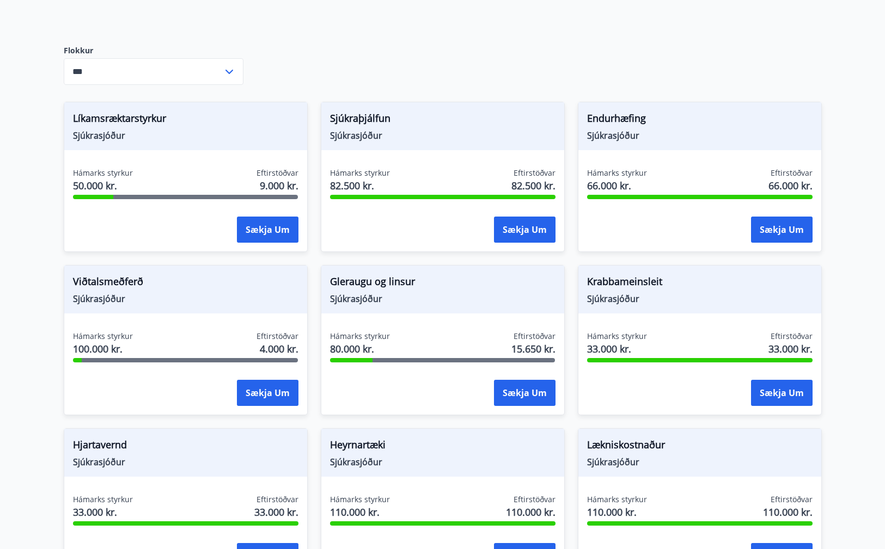
scroll to position [0, 0]
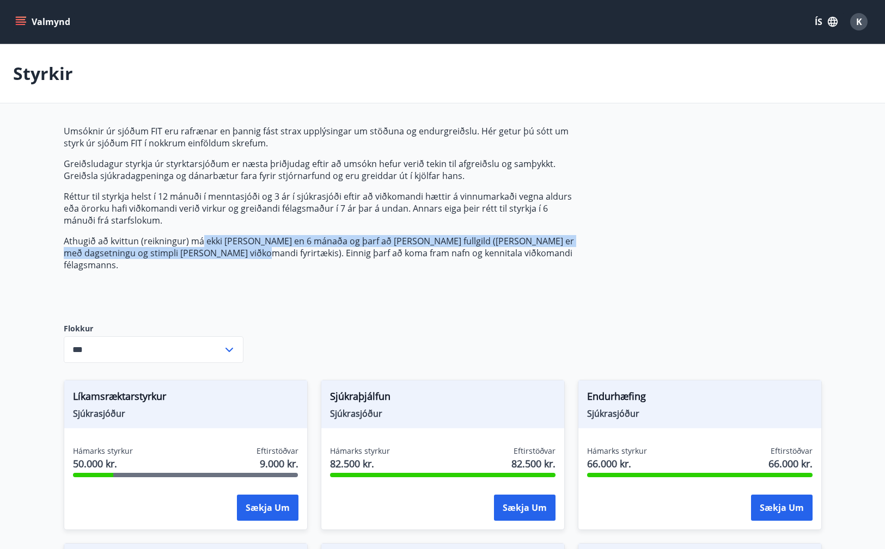
click at [211, 258] on p "Athugið að kvittun (reikningur) má ekki [PERSON_NAME] en 6 mánaða og þarf að [P…" at bounding box center [321, 253] width 514 height 36
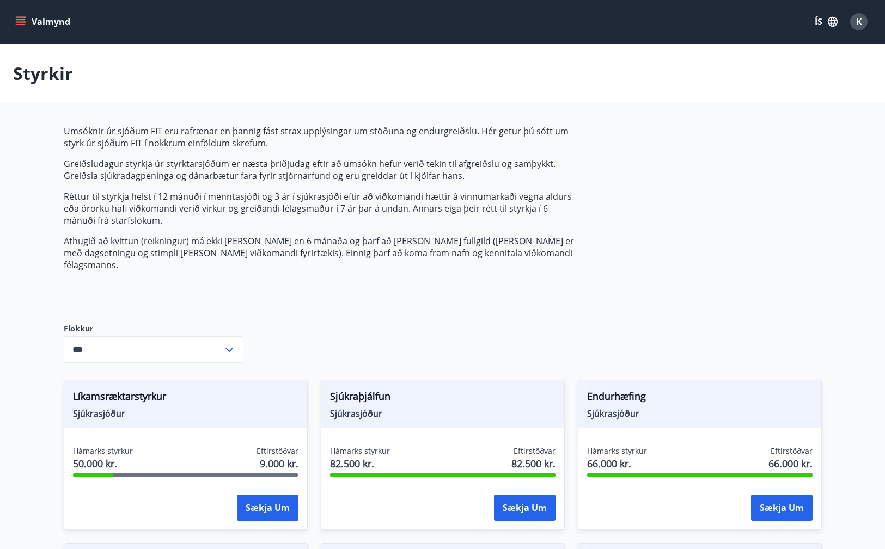
click at [210, 261] on div "Umsóknir úr sjóðum FIT eru rafrænar en þannig fást strax upplýsingar um stöðuna…" at bounding box center [321, 215] width 514 height 181
click at [51, 73] on p "Styrkir" at bounding box center [43, 74] width 60 height 24
click at [44, 29] on button "Valmynd" at bounding box center [44, 22] width 62 height 20
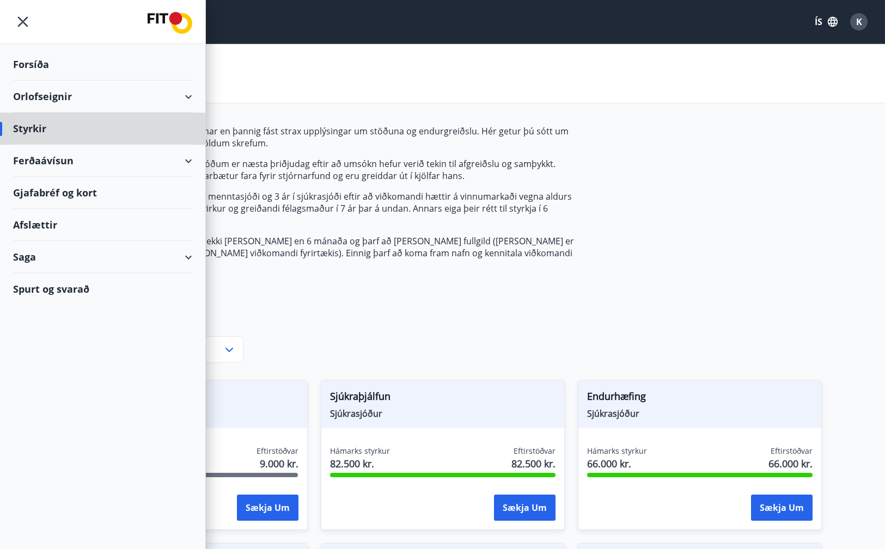
click at [57, 66] on div "Forsíða" at bounding box center [102, 64] width 179 height 32
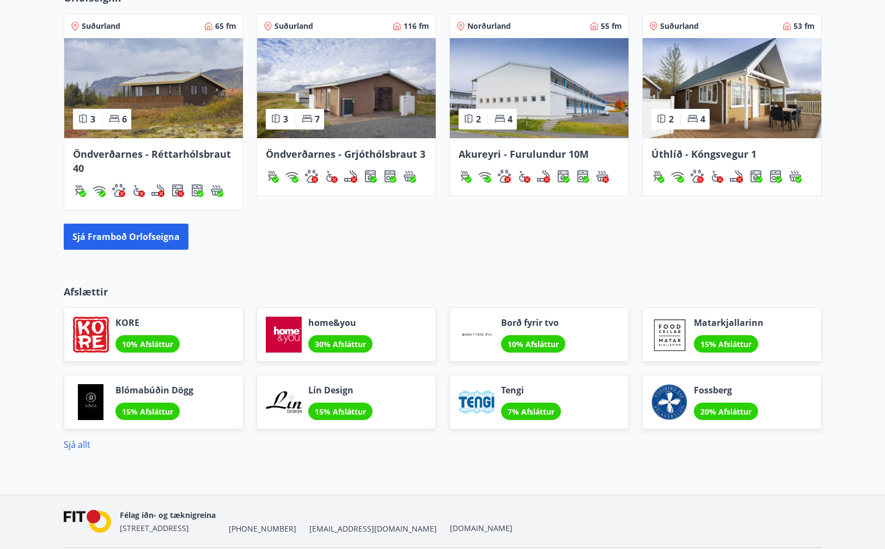
scroll to position [740, 0]
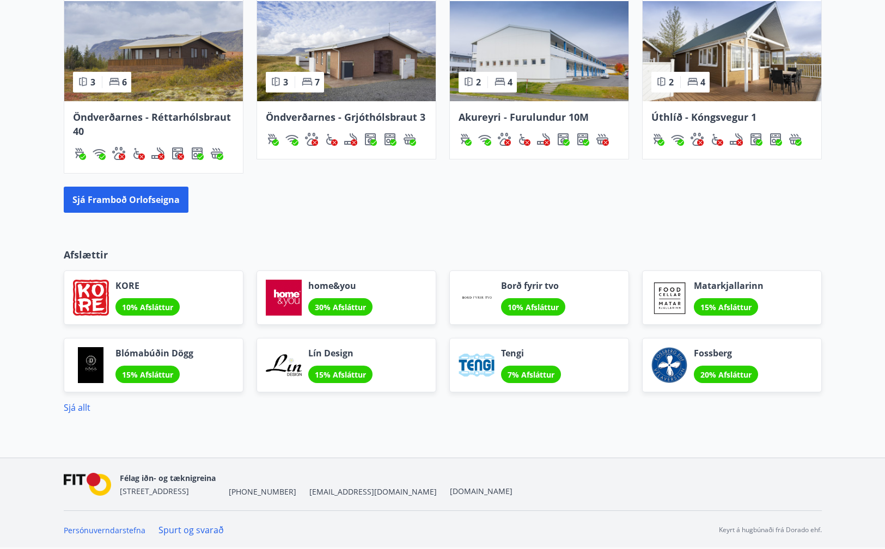
click at [514, 303] on span "10% Afsláttur" at bounding box center [532, 307] width 51 height 10
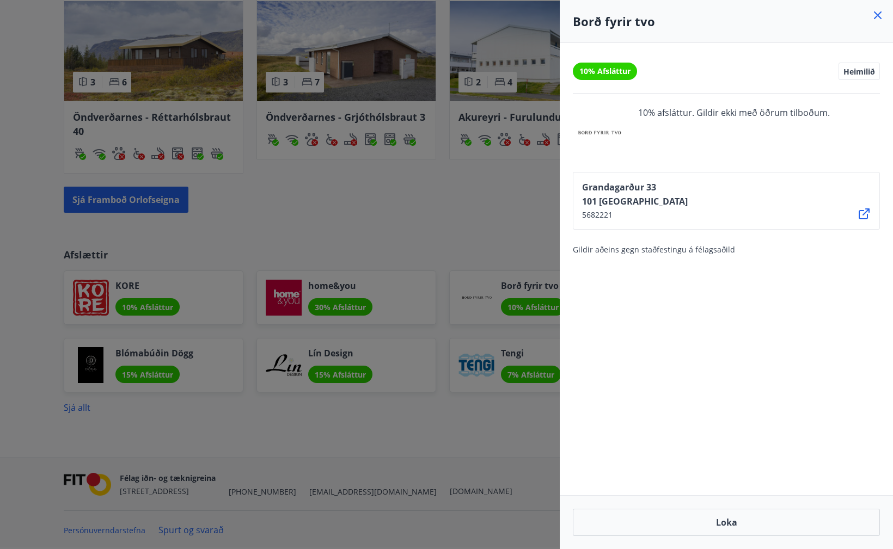
click at [500, 262] on div at bounding box center [446, 274] width 893 height 549
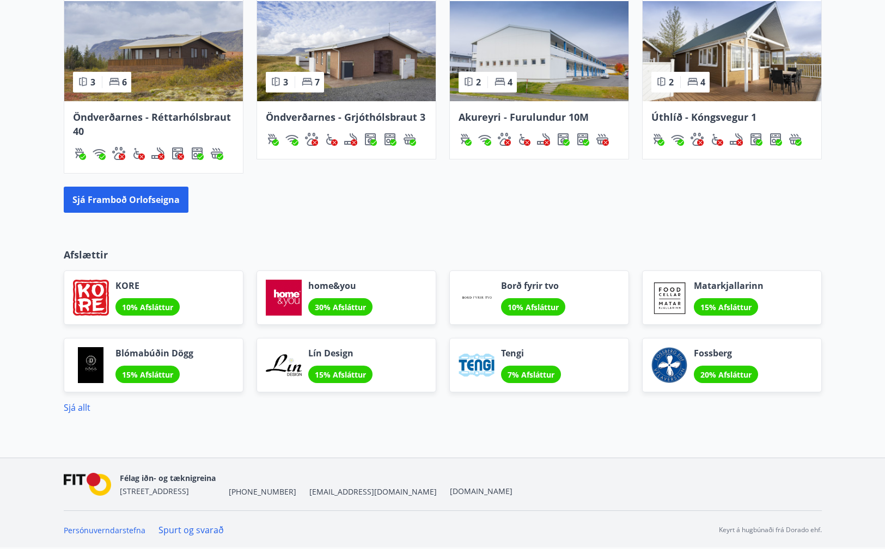
click at [500, 285] on div "Borð fyrir tvo 10% Afsláttur" at bounding box center [539, 298] width 180 height 54
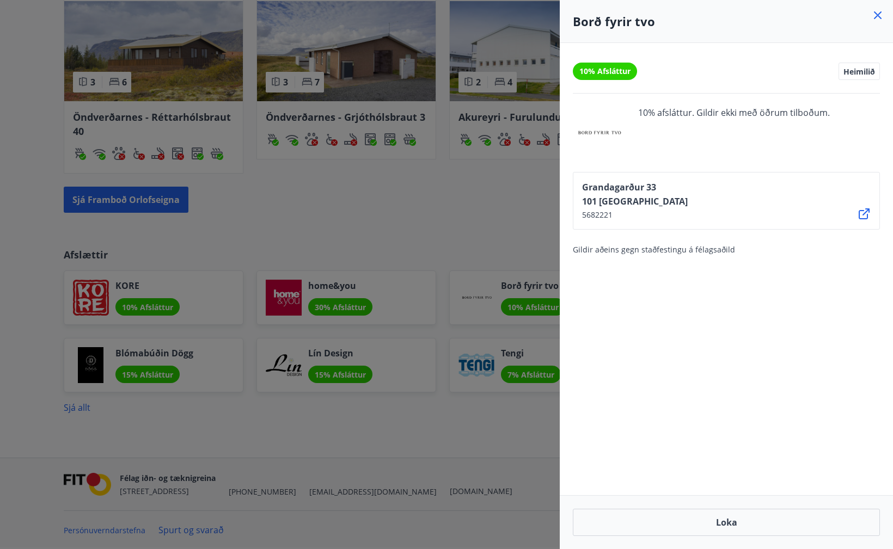
click at [612, 65] on div "10% Afsláttur" at bounding box center [605, 71] width 64 height 17
click at [637, 22] on h4 "Borð fyrir tvo" at bounding box center [726, 21] width 307 height 16
click at [639, 21] on h4 "Borð fyrir tvo" at bounding box center [726, 21] width 307 height 16
drag, startPoint x: 639, startPoint y: 21, endPoint x: 591, endPoint y: 21, distance: 48.4
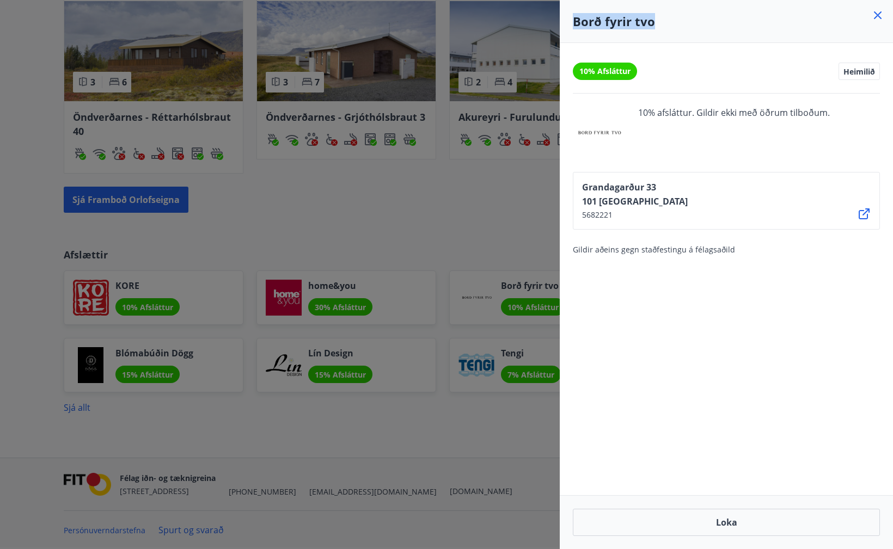
click at [591, 21] on h4 "Borð fyrir tvo" at bounding box center [726, 21] width 307 height 16
click at [466, 227] on div at bounding box center [446, 274] width 893 height 549
